Goal: Task Accomplishment & Management: Manage account settings

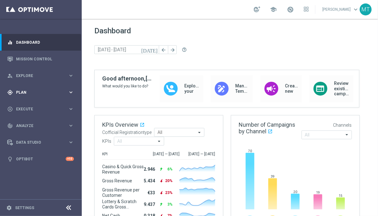
click at [26, 89] on div "gps_fixed Plan keyboard_arrow_right" at bounding box center [40, 92] width 81 height 17
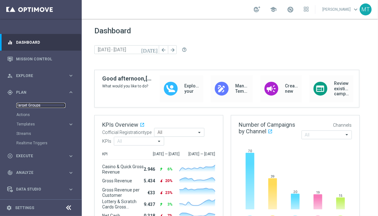
click at [28, 106] on link "Target Groups" at bounding box center [40, 105] width 49 height 5
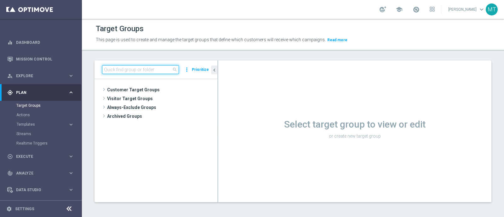
drag, startPoint x: 135, startPoint y: 73, endPoint x: 114, endPoint y: 67, distance: 22.4
click at [114, 67] on input at bounding box center [140, 69] width 77 height 9
paste input "Talent only 1st pref betting lm ggr nb lm > 0 excl prev camp"
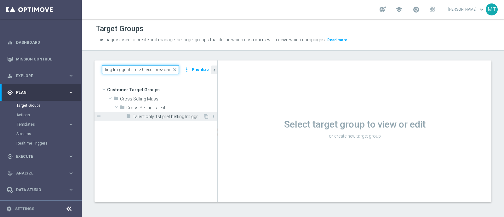
type input "Talent only 1st pref betting lm ggr nb lm > 0 excl prev camp"
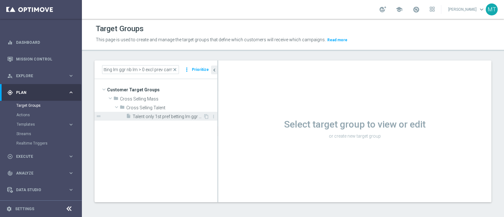
click at [152, 113] on div "insert_drive_file Talent only 1st pref betting lm ggr nb lm > 0 excl prev camp" at bounding box center [164, 116] width 77 height 9
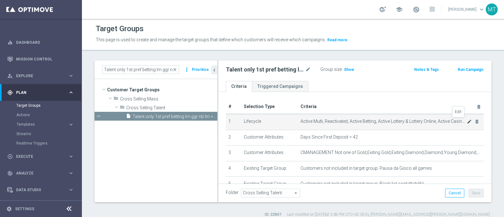
click at [378, 122] on icon "mode_edit" at bounding box center [468, 121] width 5 height 5
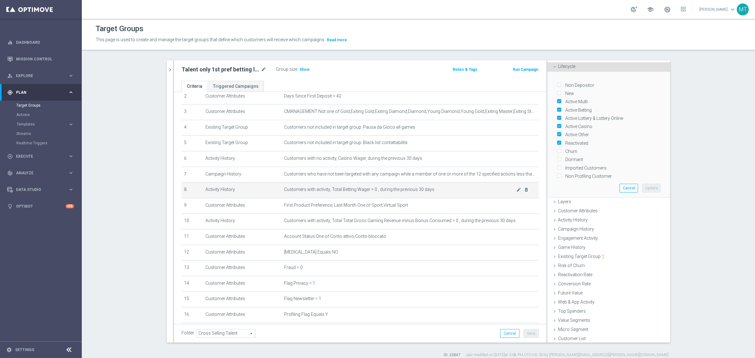
scroll to position [15, 0]
